Goal: Task Accomplishment & Management: Use online tool/utility

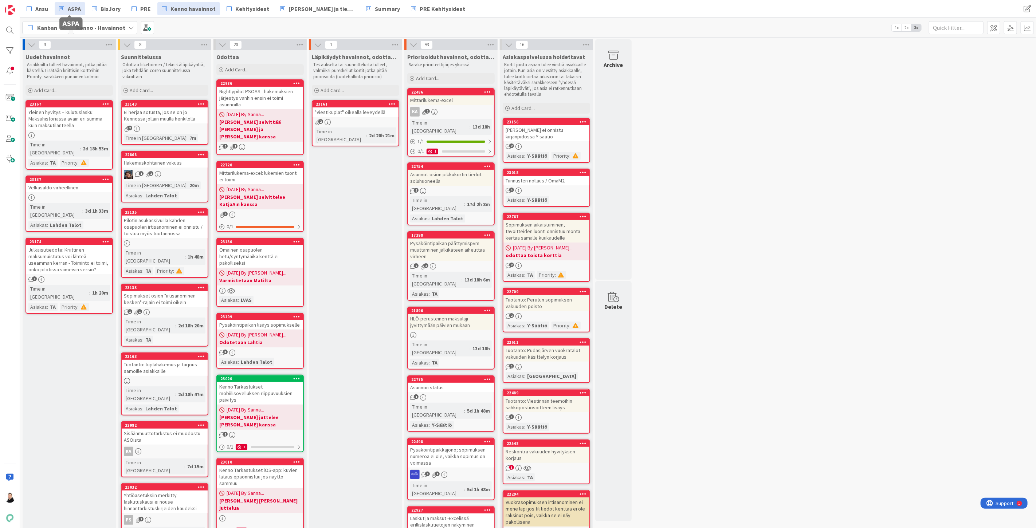
click at [68, 9] on span "ASPA" at bounding box center [74, 8] width 13 height 9
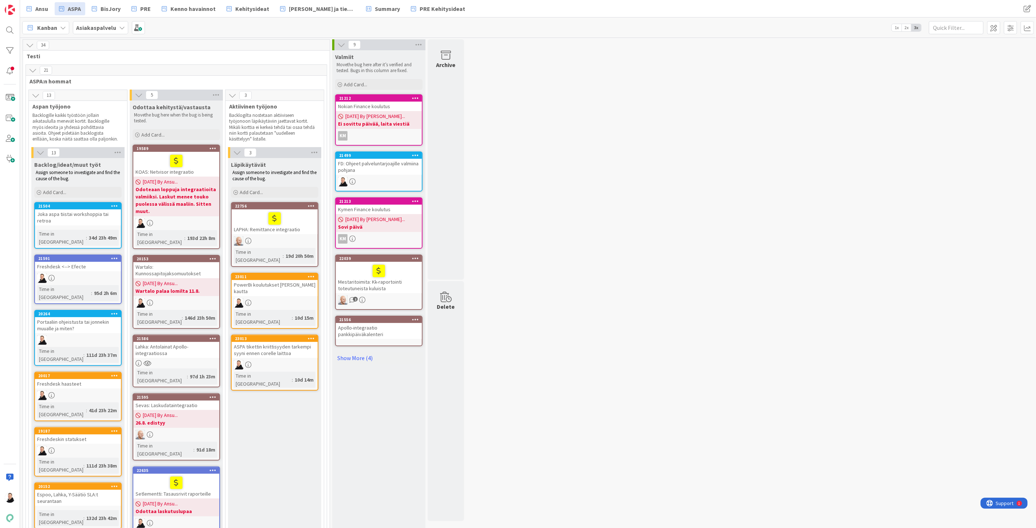
click at [174, 342] on div "Lahka: Antolainat Apollo-integraatiossa" at bounding box center [176, 350] width 86 height 16
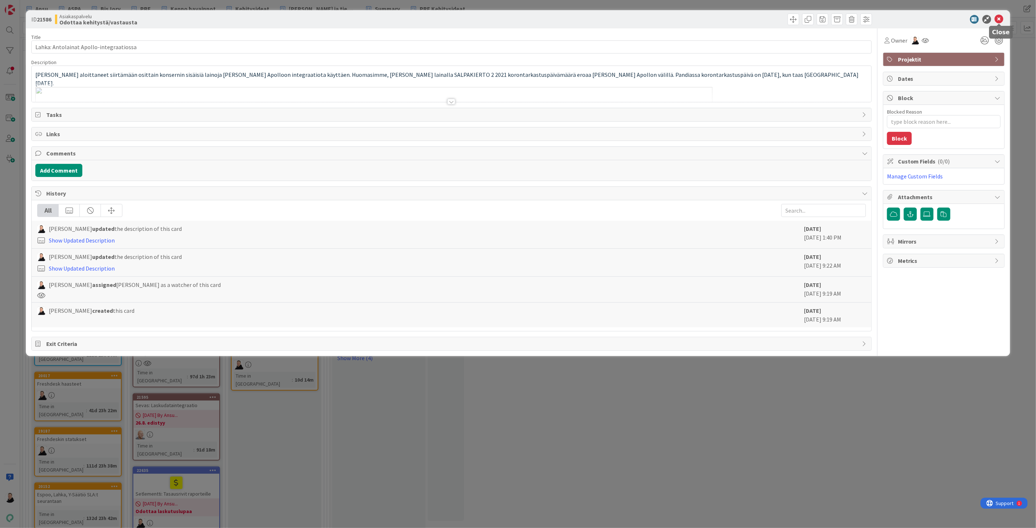
click at [1000, 17] on icon at bounding box center [999, 19] width 9 height 9
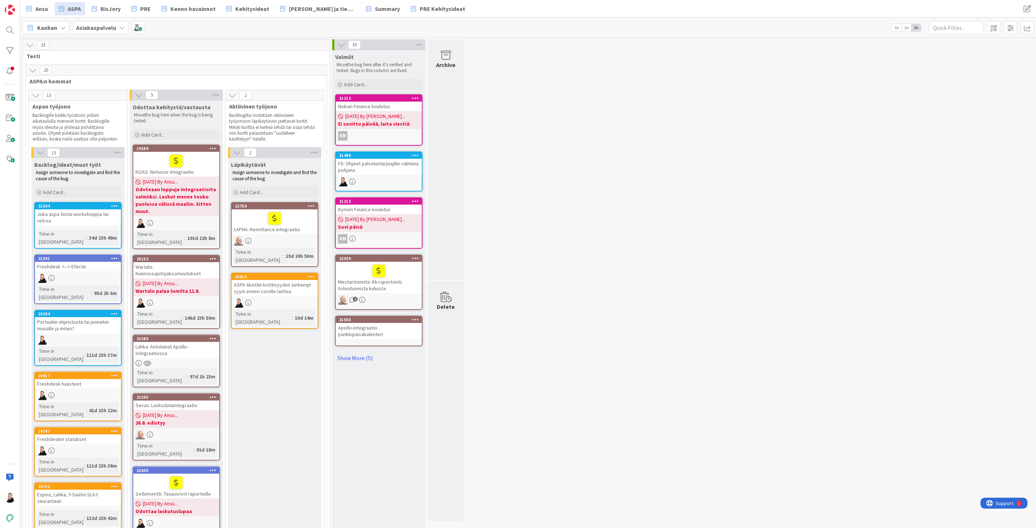
click at [258, 281] on div "ASPA tikettin kriittisyyden tarkempi syyni ennen corelle laittoa" at bounding box center [275, 288] width 86 height 16
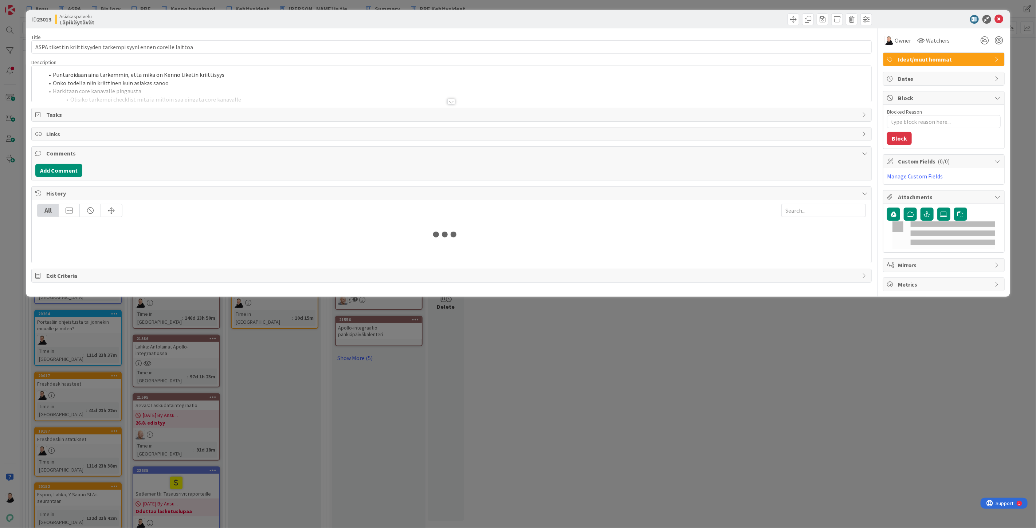
type textarea "x"
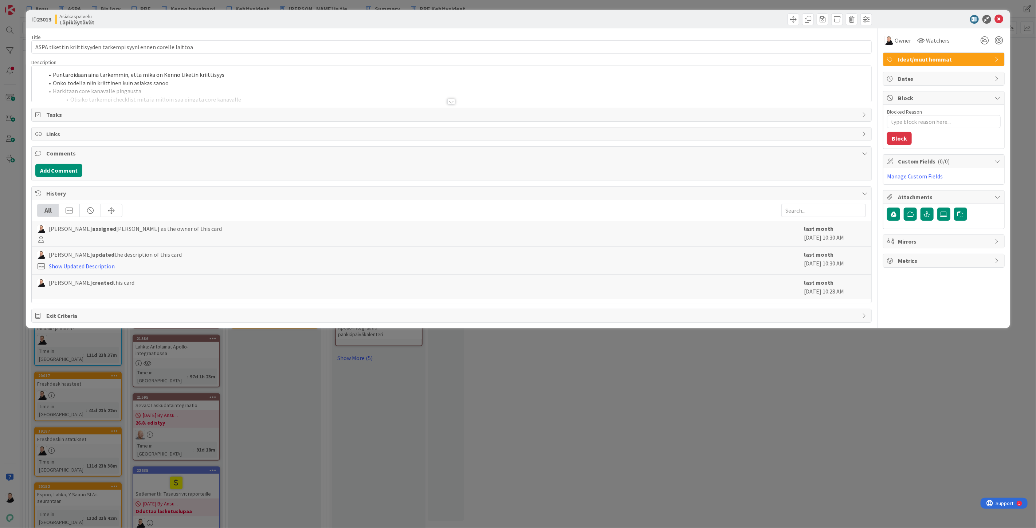
click at [453, 104] on div at bounding box center [451, 102] width 8 height 6
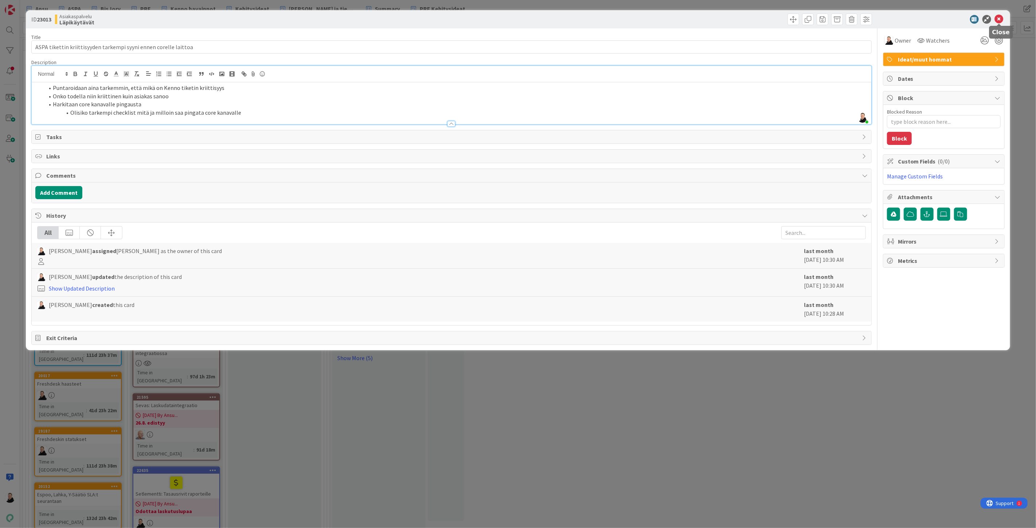
click at [1000, 19] on icon at bounding box center [999, 19] width 9 height 9
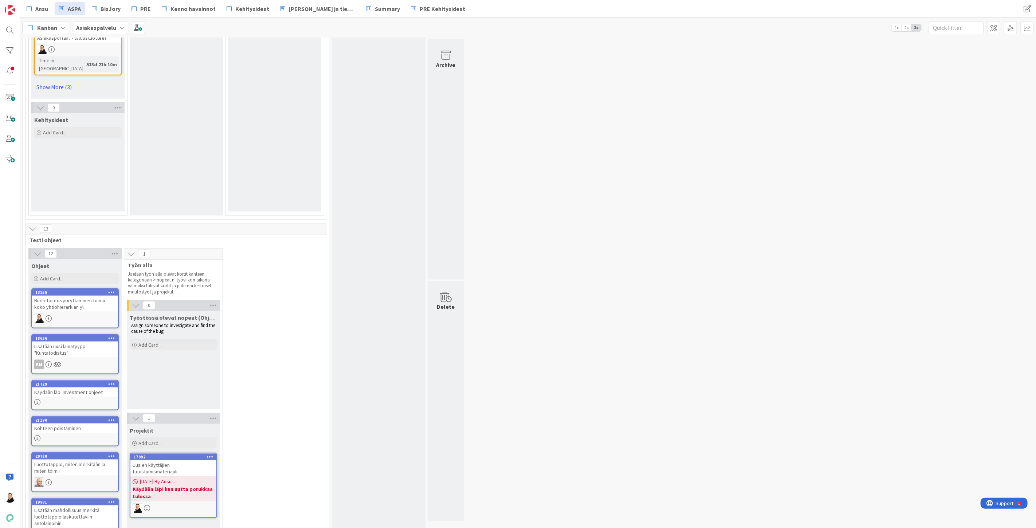
scroll to position [647, 0]
